Goal: Transaction & Acquisition: Purchase product/service

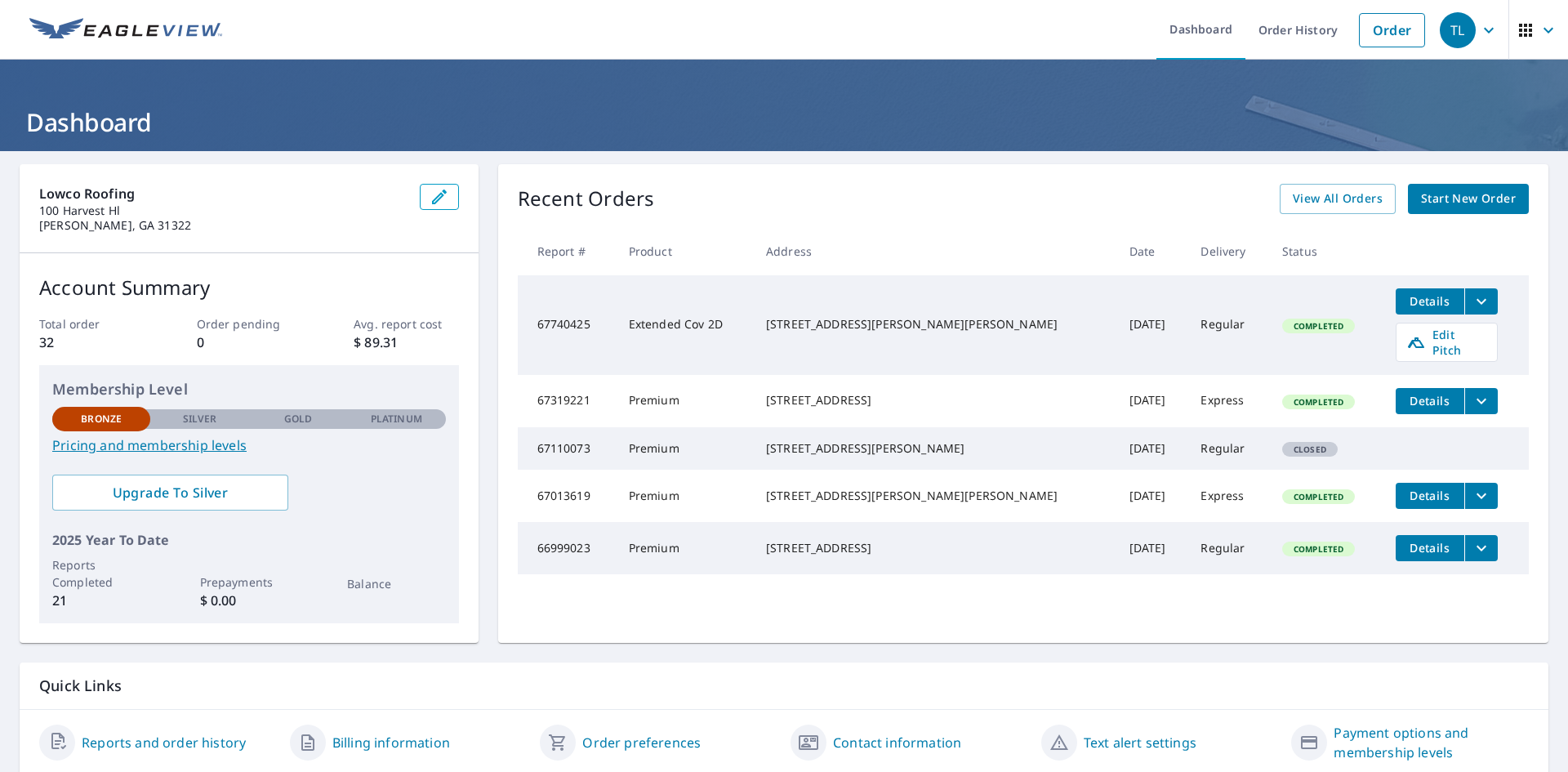
click at [1487, 203] on span "Start New Order" at bounding box center [1468, 199] width 94 height 20
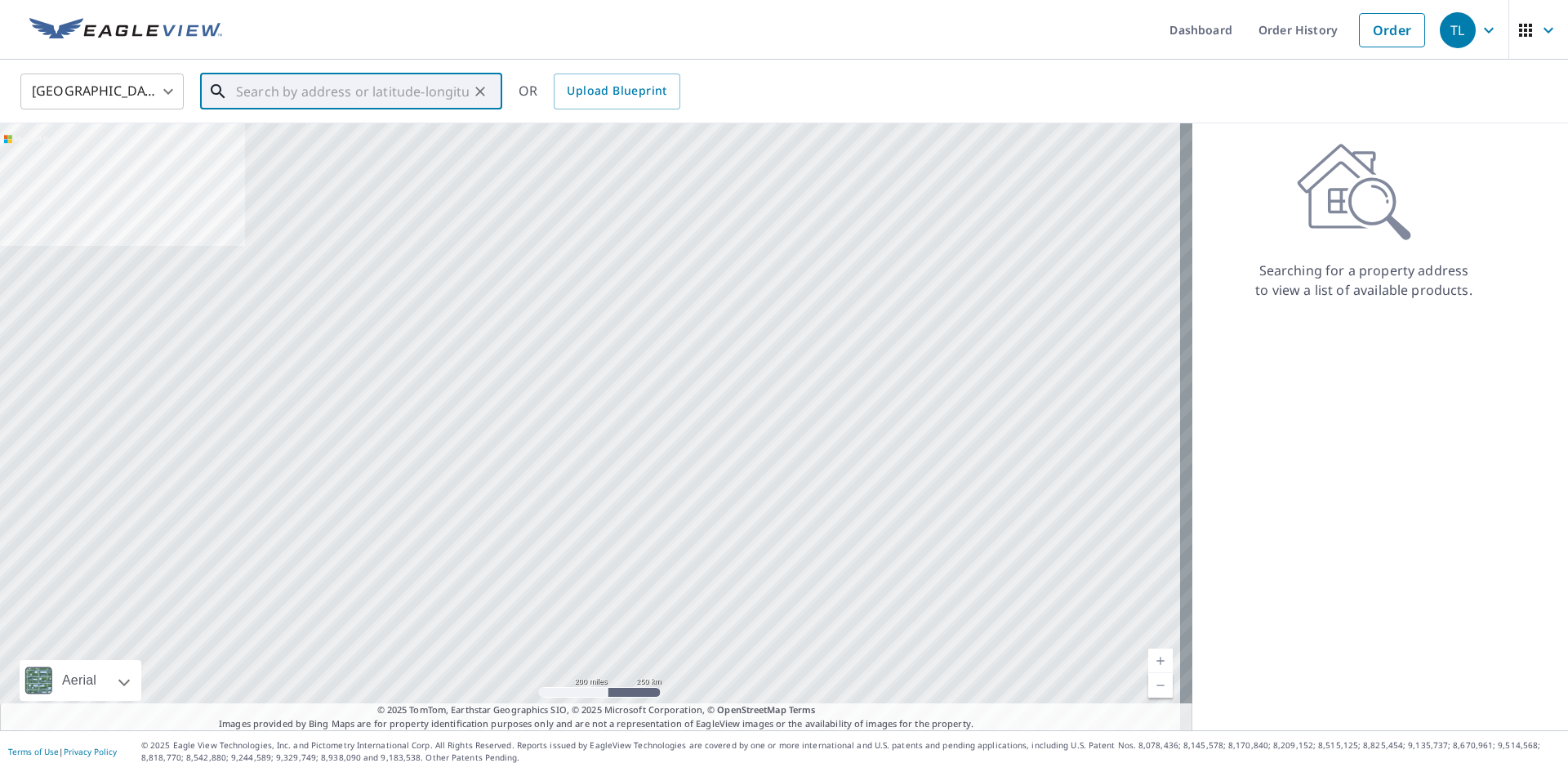
click at [378, 97] on input "text" at bounding box center [352, 91] width 232 height 45
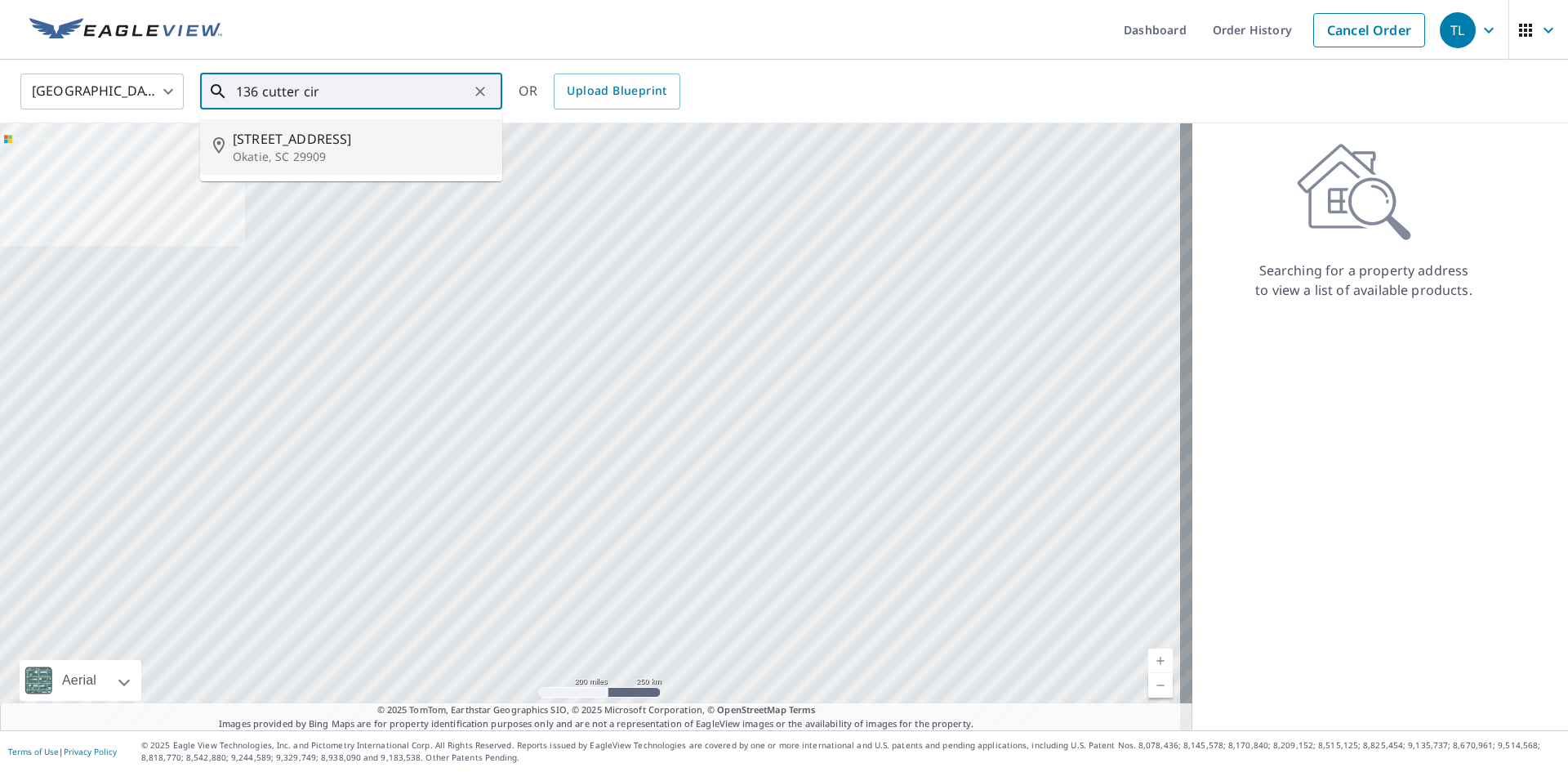
click at [407, 158] on p "Okatie, SC 29909" at bounding box center [361, 157] width 256 height 16
type input "136 Cutter Cir Okatie, SC 29909"
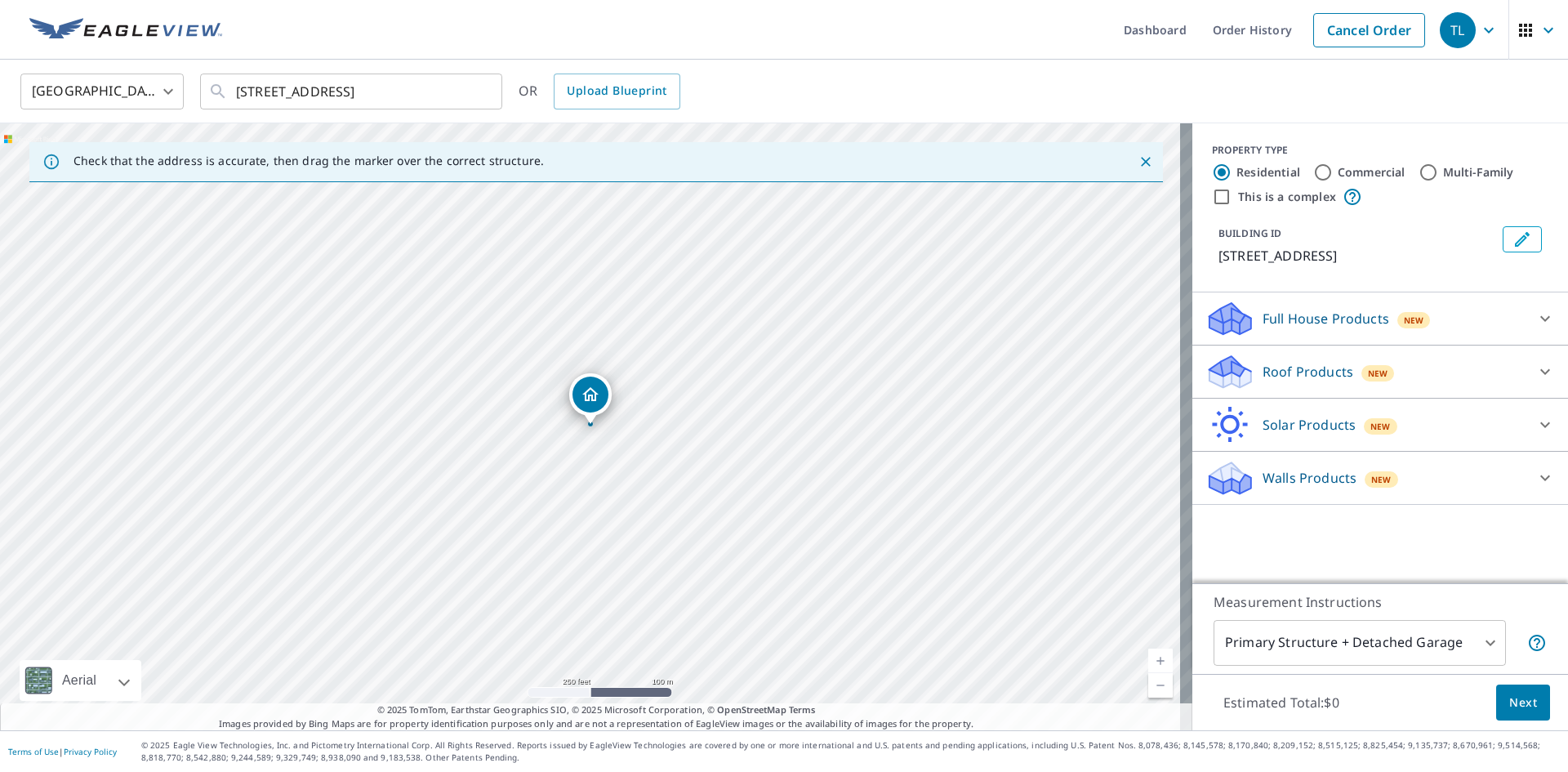
click at [1312, 362] on p "Roof Products" at bounding box center [1308, 371] width 91 height 20
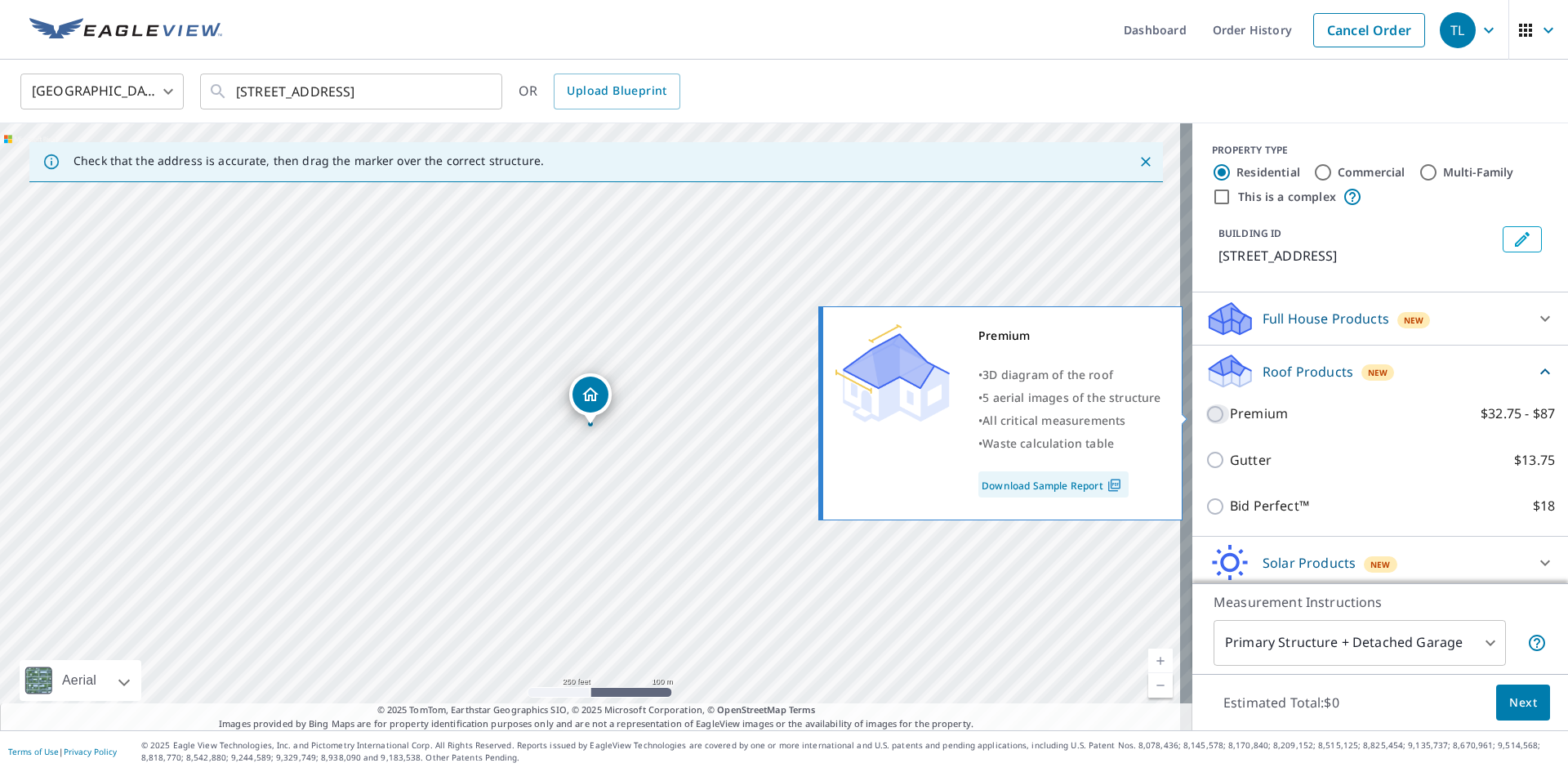
click at [1206, 411] on input "Premium $32.75 - $87" at bounding box center [1218, 414] width 25 height 20
checkbox input "true"
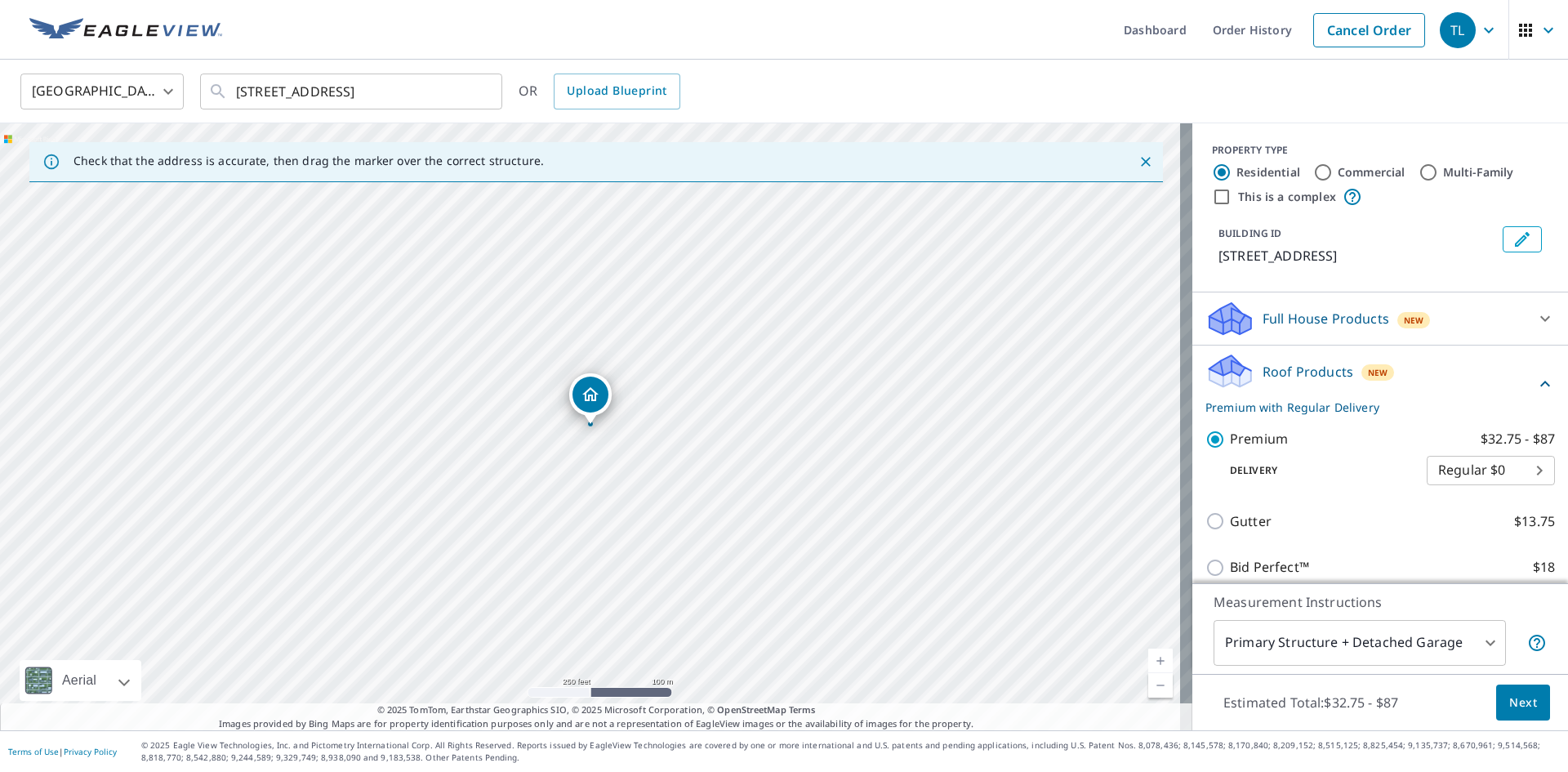
click at [1483, 467] on body "TL TL Dashboard Order History Cancel Order TL United States US ​ 136 Cutter Cir…" at bounding box center [784, 386] width 1568 height 772
click at [1473, 500] on li "Express $31.75" at bounding box center [1466, 500] width 128 height 29
type input "4"
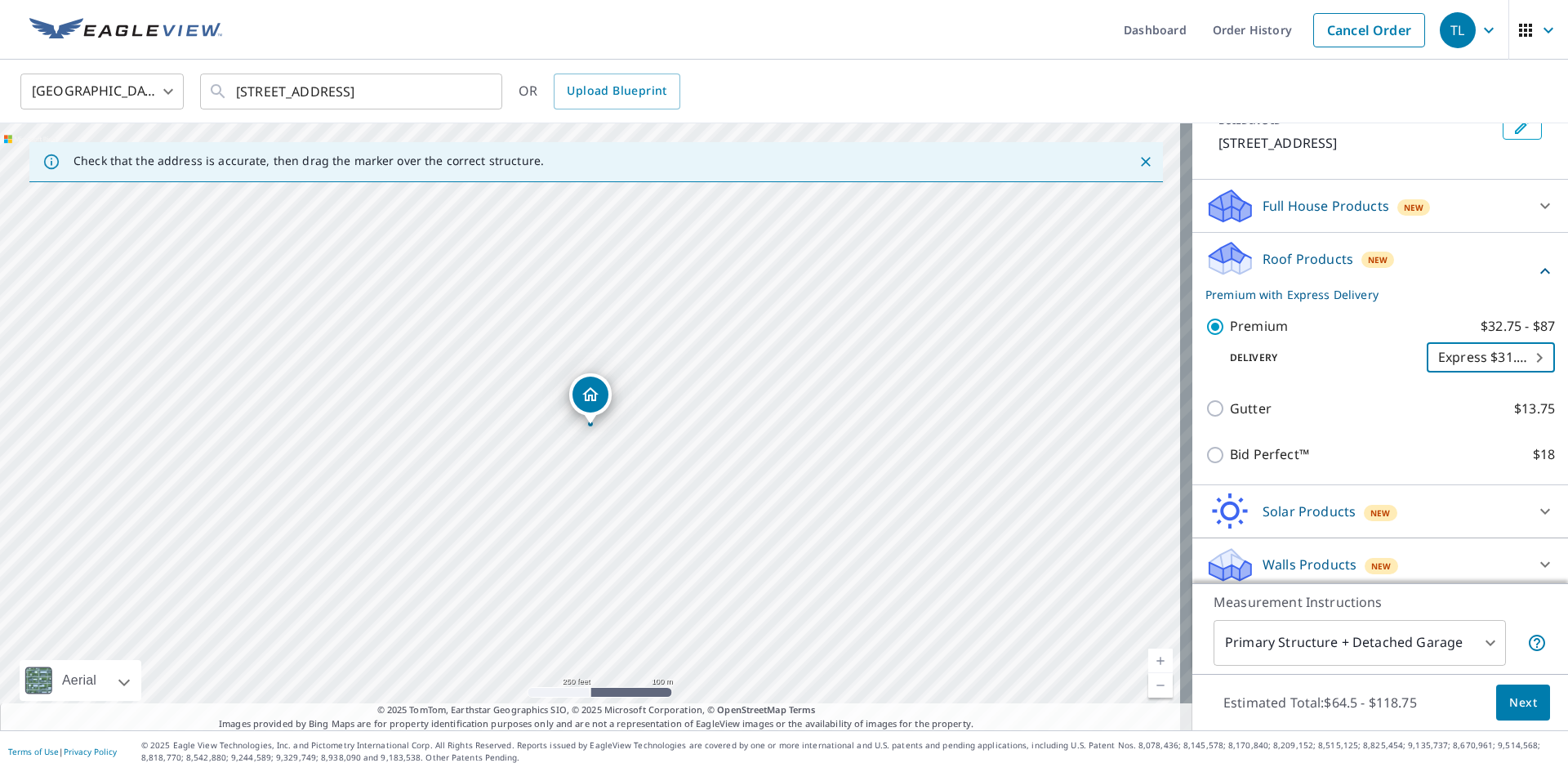
scroll to position [121, 0]
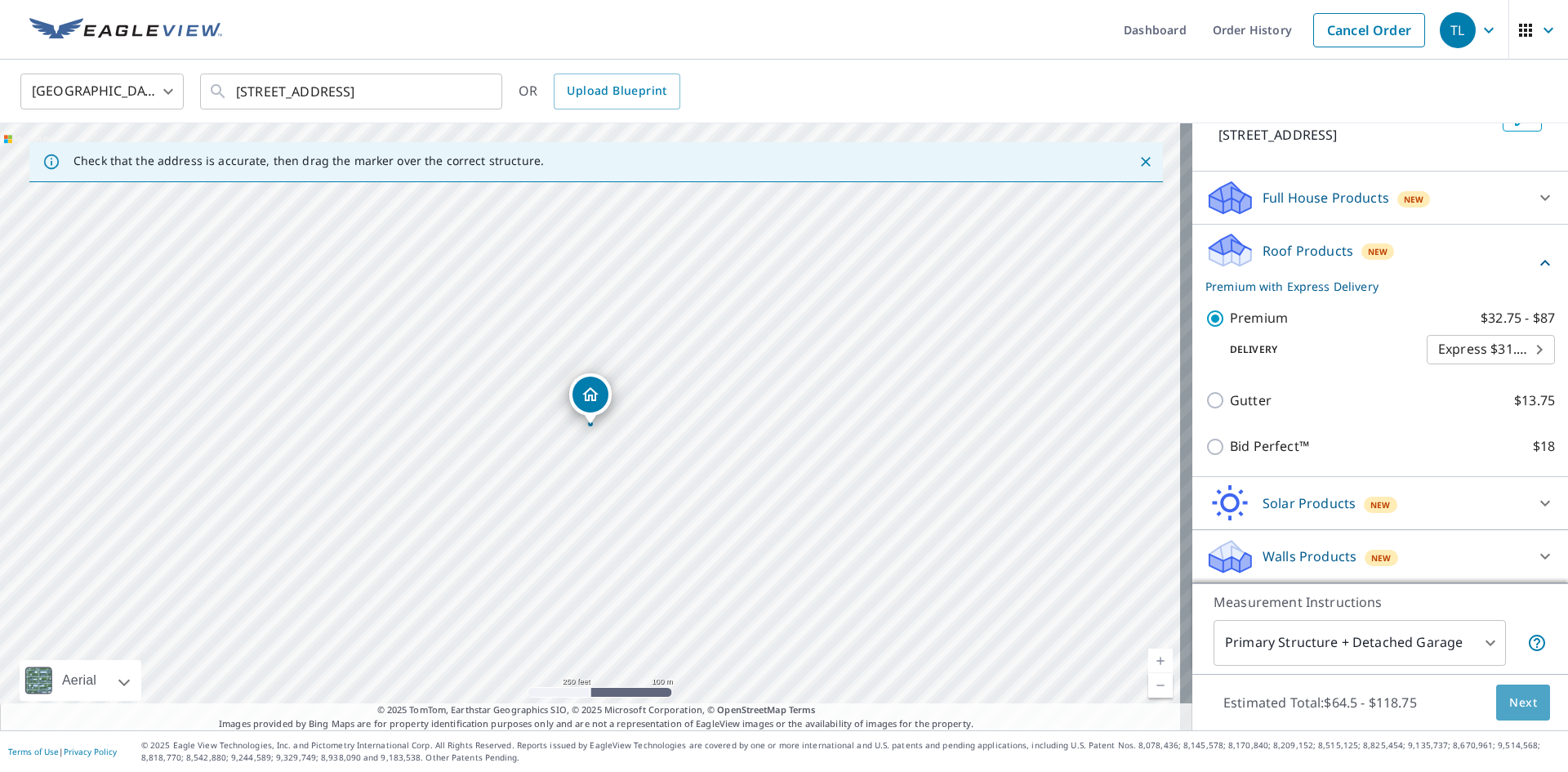
click at [1509, 701] on span "Next" at bounding box center [1523, 703] width 28 height 20
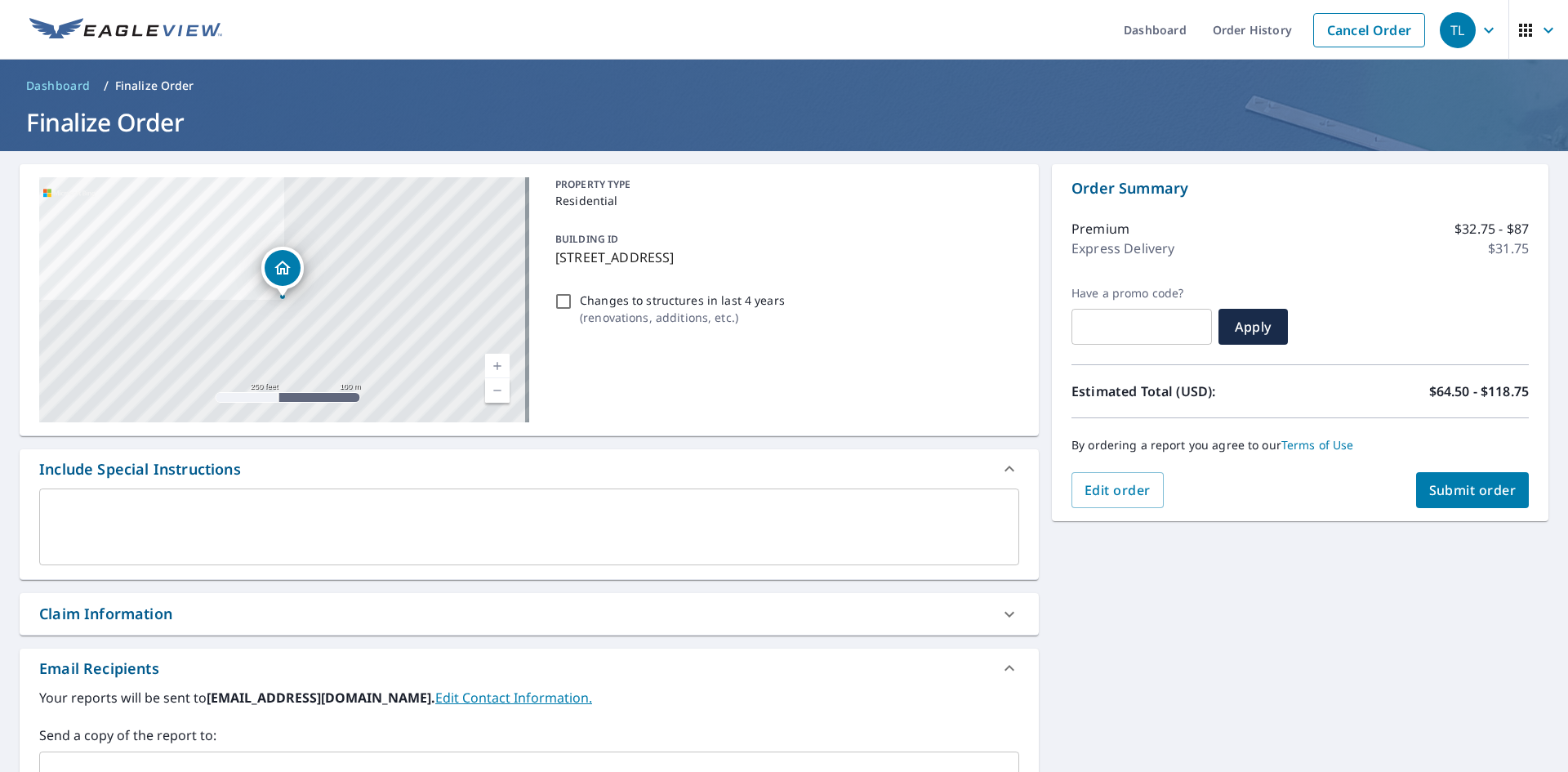
click at [1488, 492] on span "Submit order" at bounding box center [1473, 490] width 87 height 18
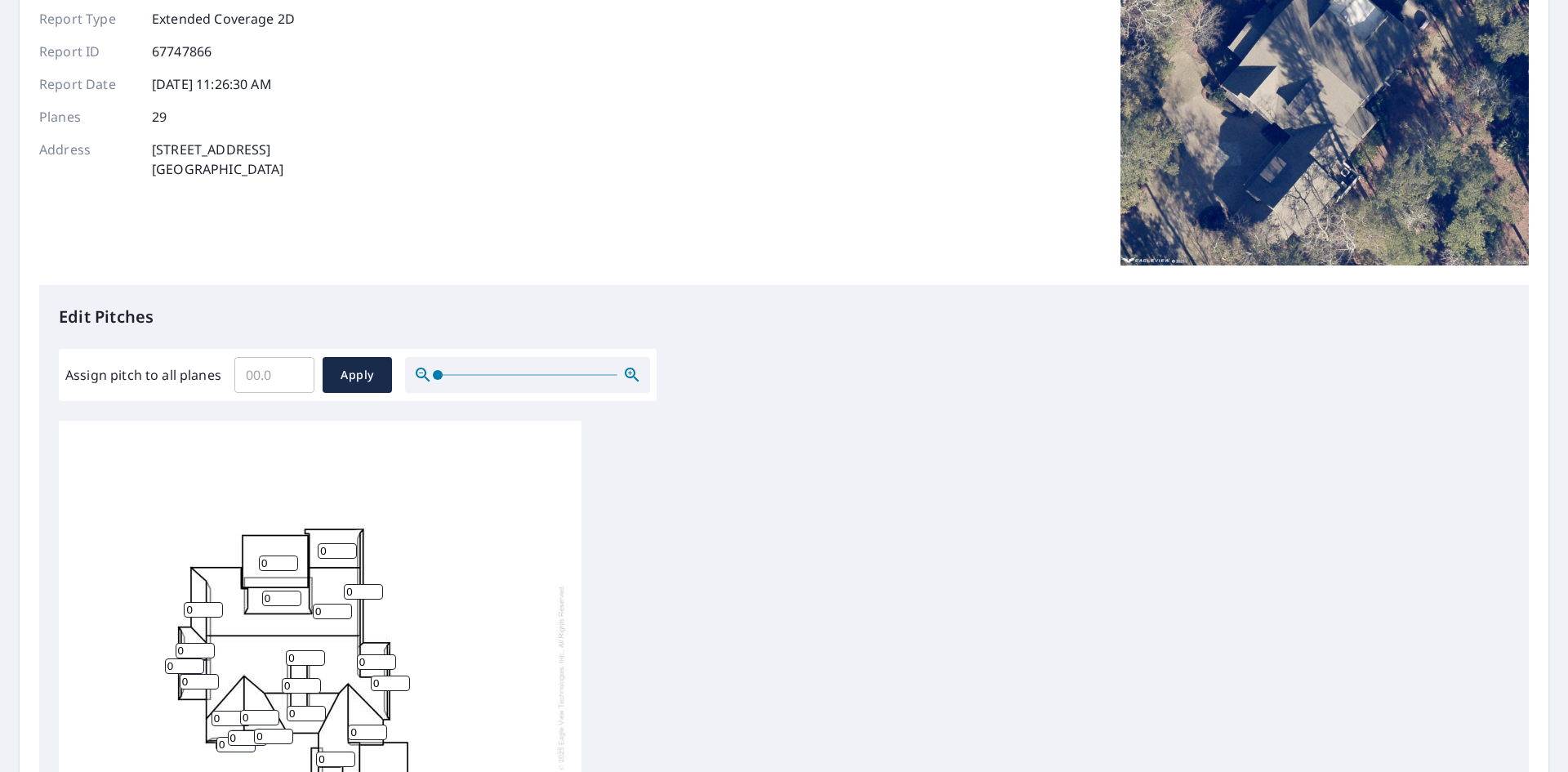
scroll to position [163, 0]
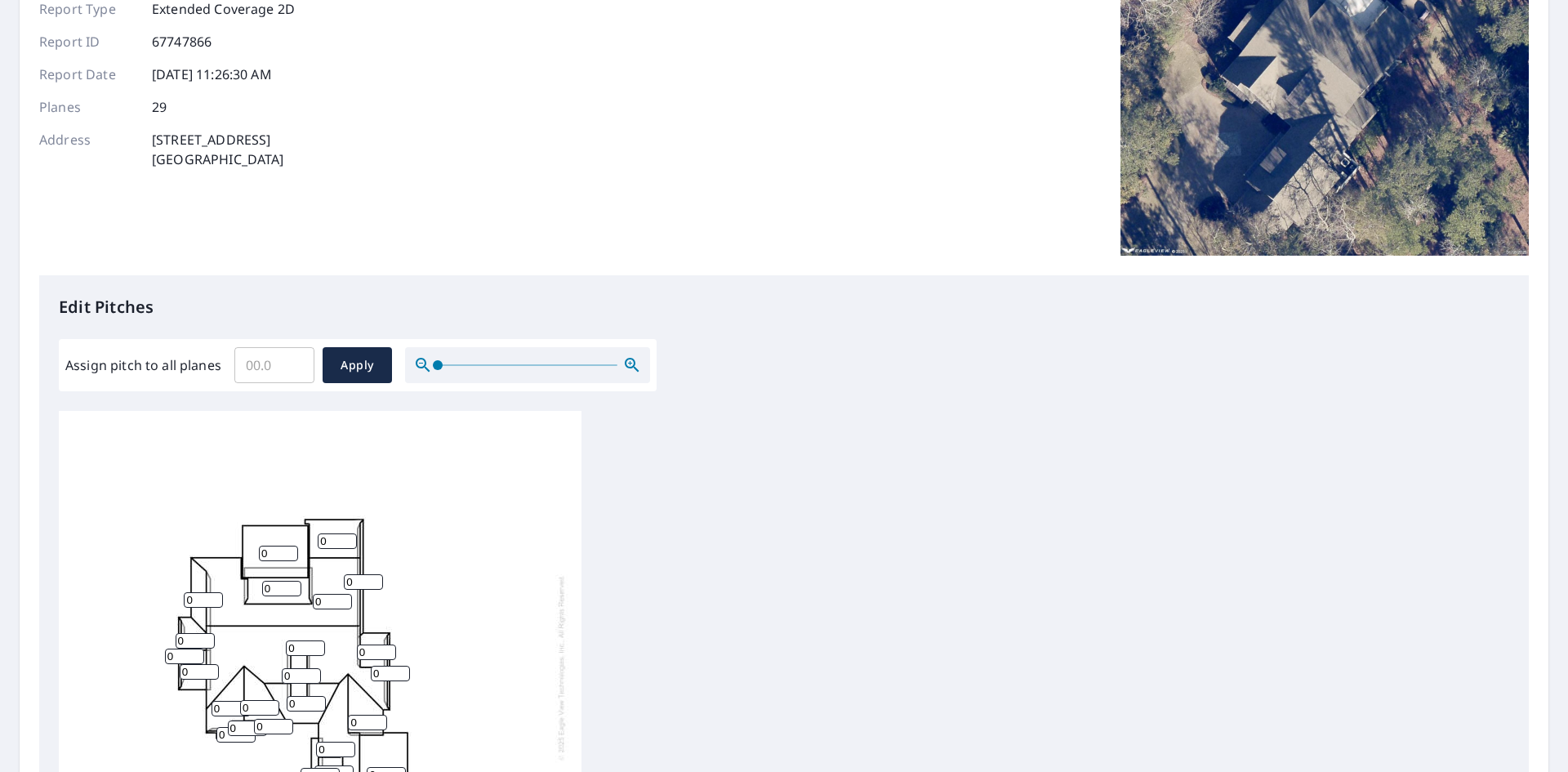
click at [266, 370] on input "Assign pitch to all planes" at bounding box center [274, 364] width 80 height 45
